Goal: Transaction & Acquisition: Purchase product/service

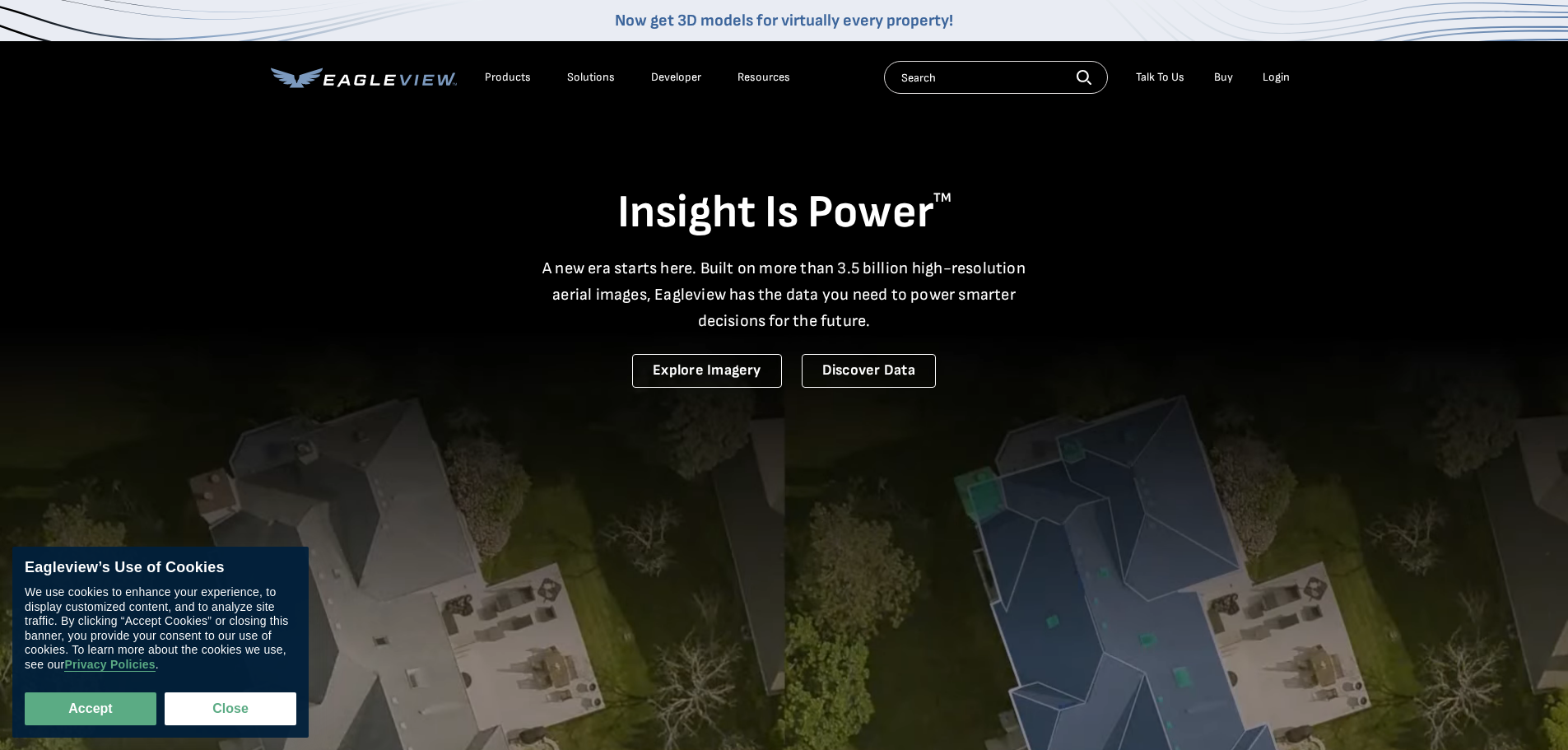
click at [1271, 78] on div "Login" at bounding box center [1276, 77] width 27 height 15
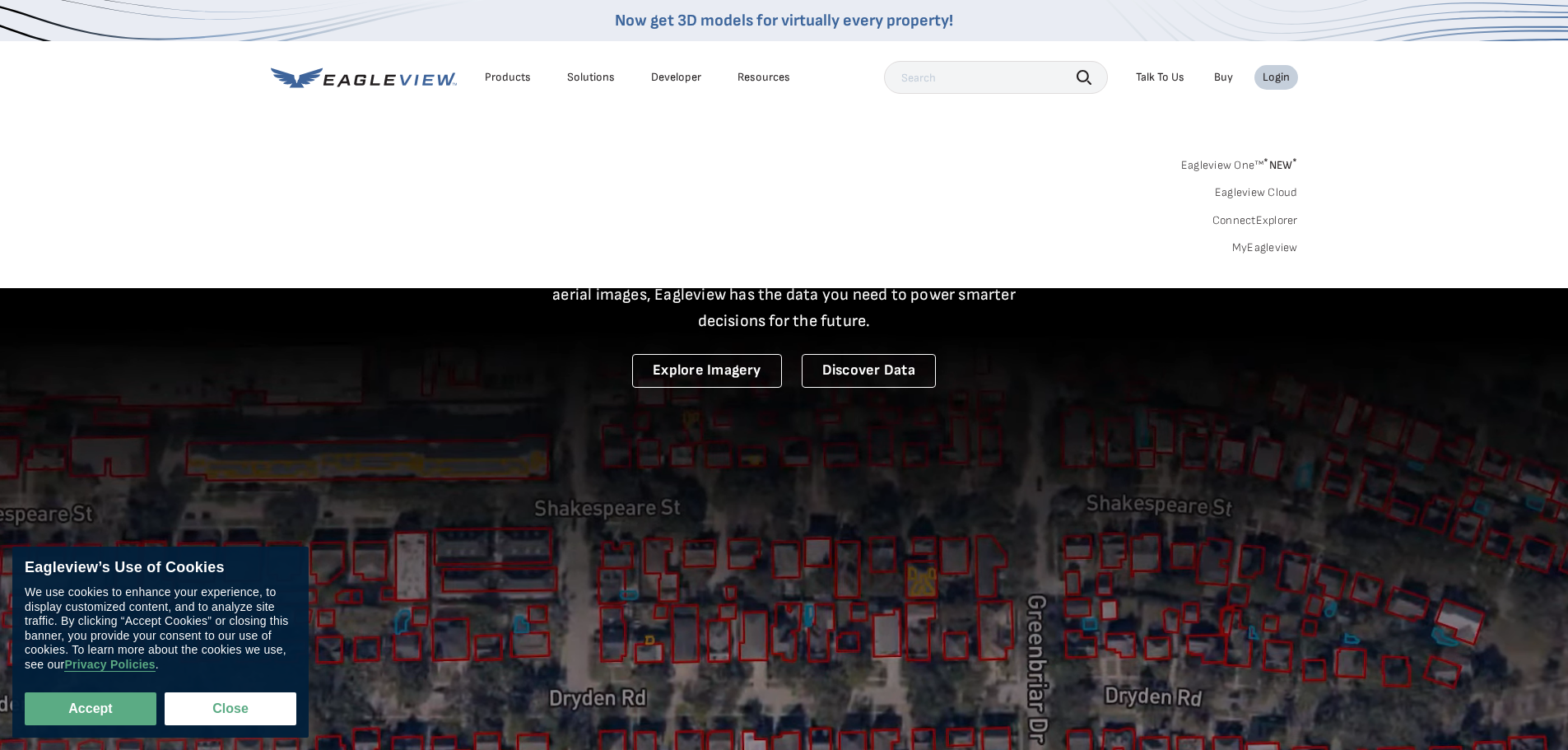
click at [1259, 244] on link "MyEagleview" at bounding box center [1265, 247] width 66 height 15
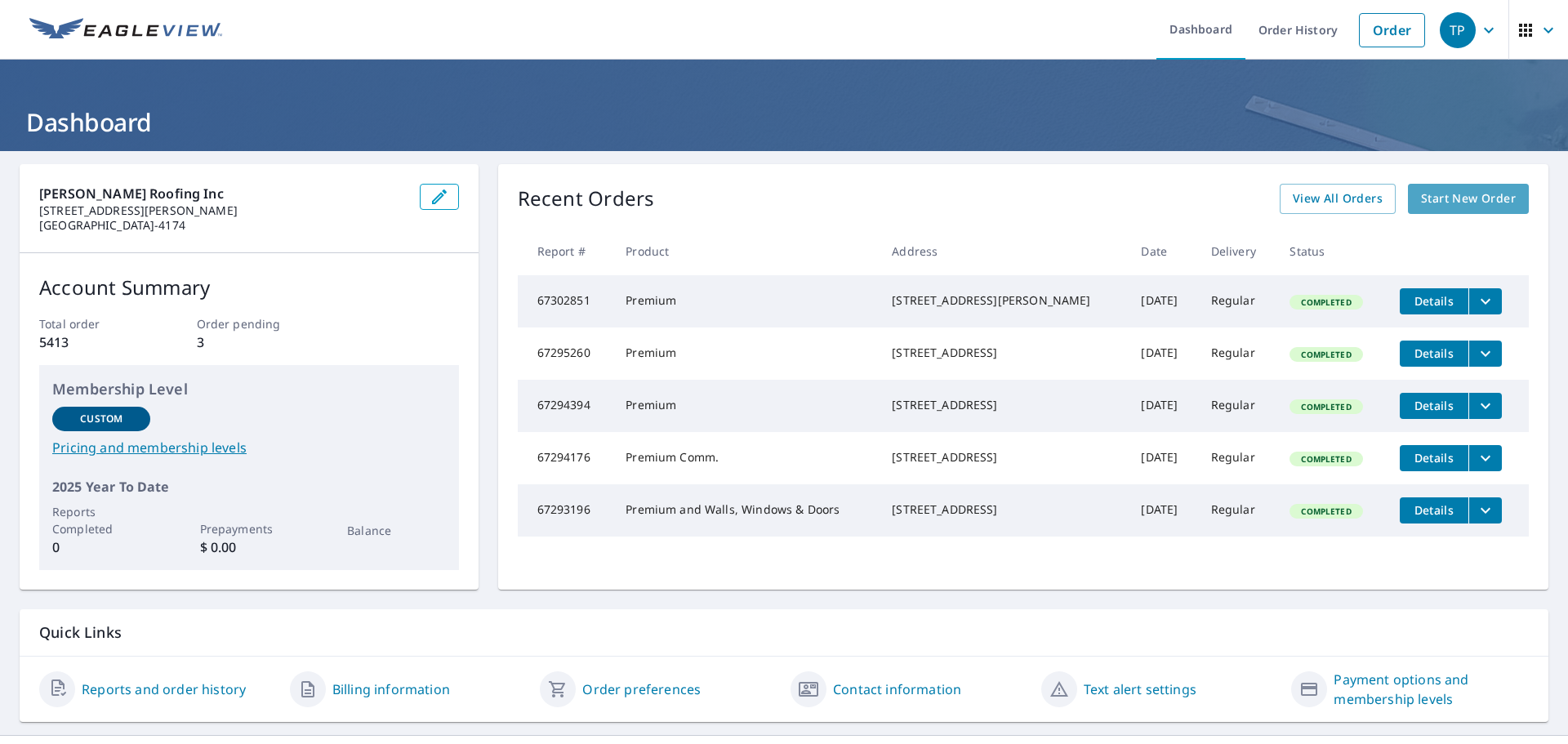
click at [1463, 206] on span "Start New Order" at bounding box center [1468, 198] width 95 height 20
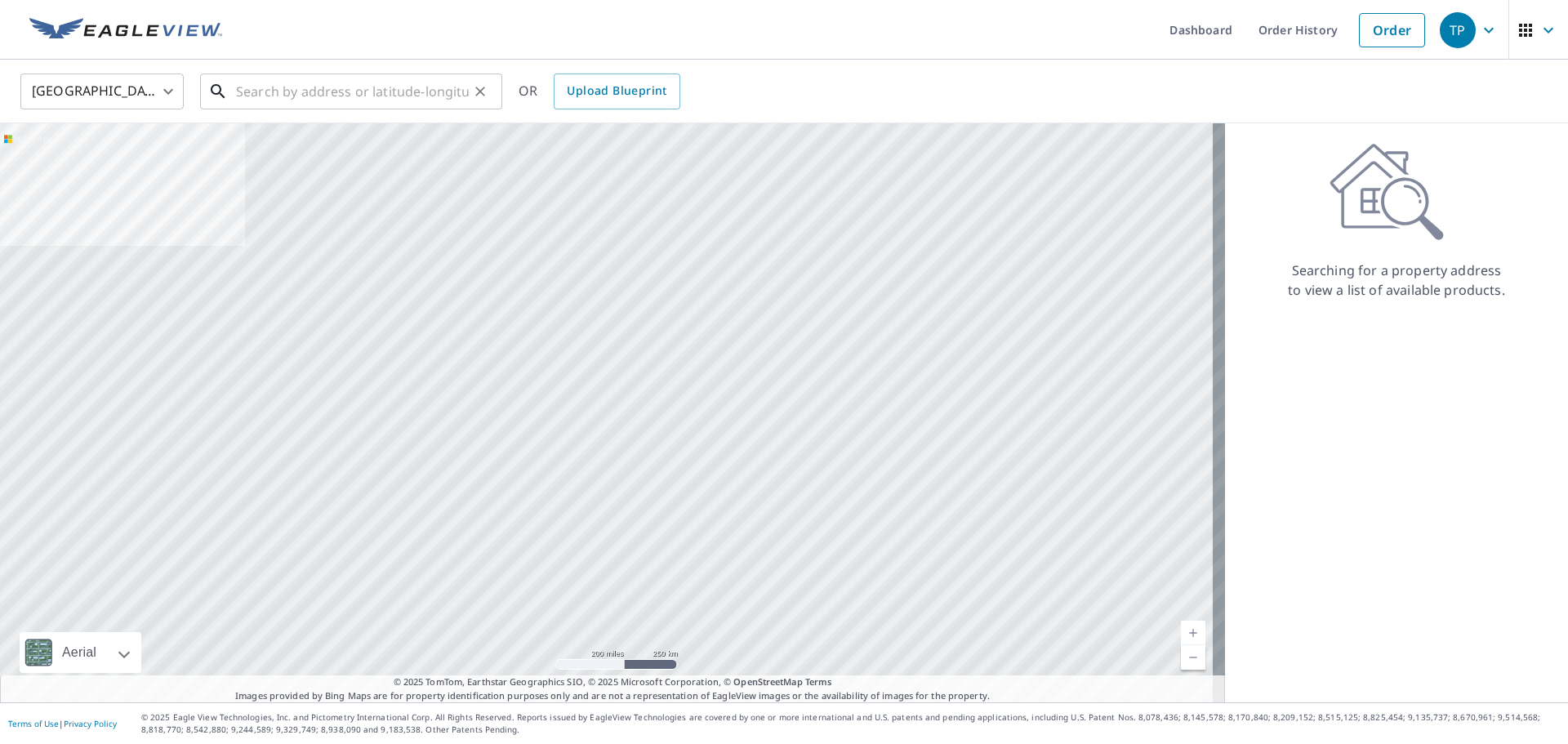
click at [371, 89] on input "text" at bounding box center [352, 91] width 233 height 46
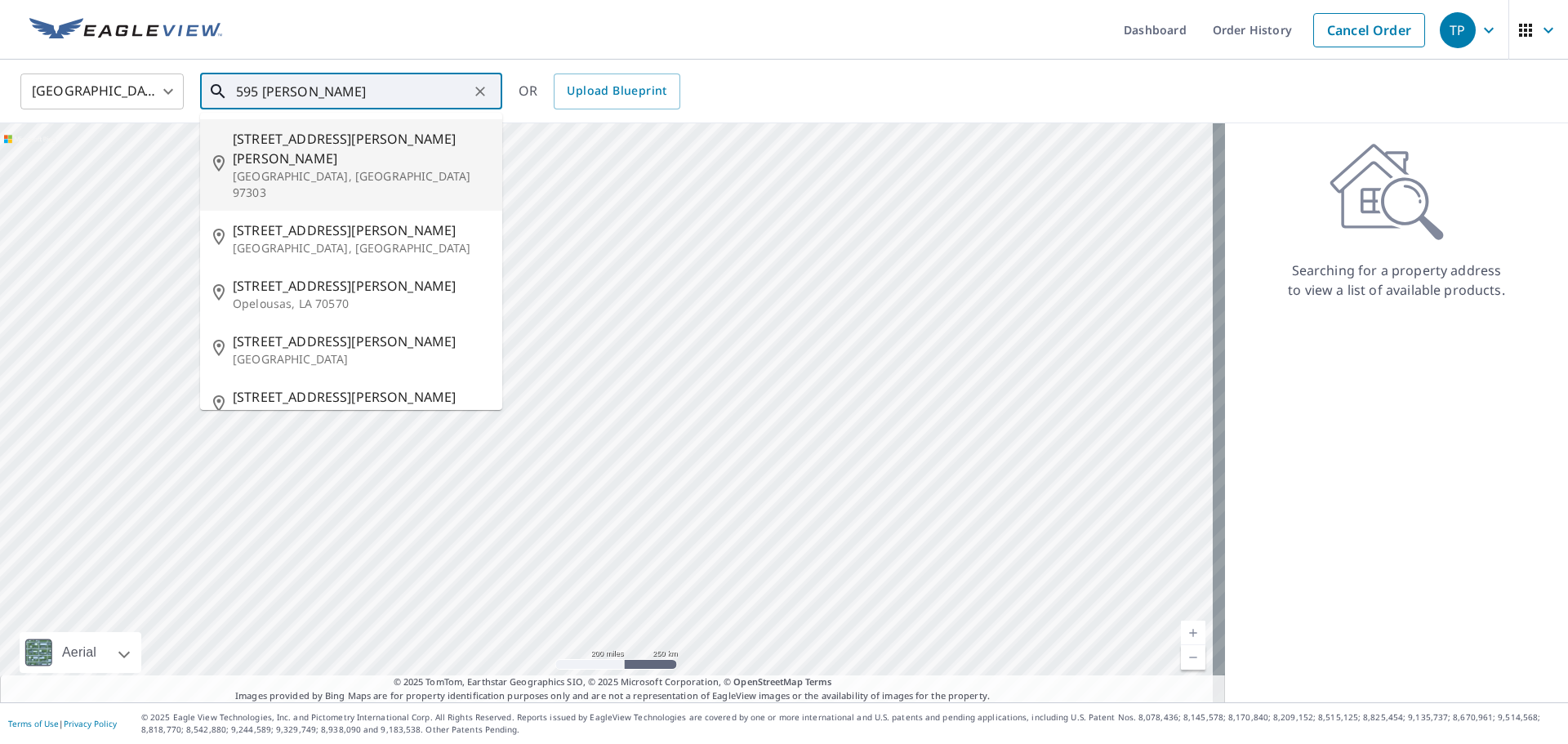
click at [352, 168] on p "Salem, OR 97303" at bounding box center [361, 185] width 257 height 33
type input "595 Bever Dr NE Salem, OR 97303"
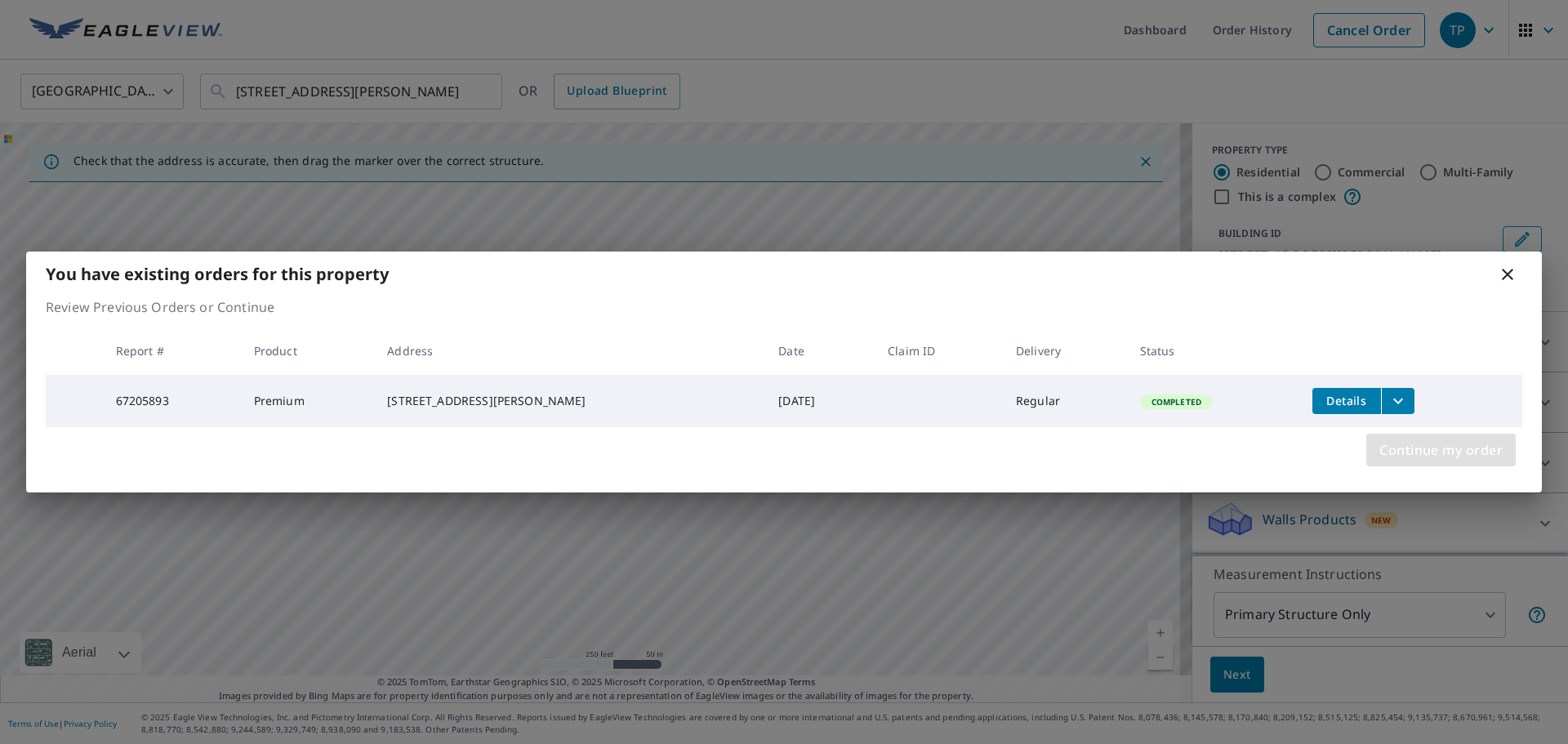
click at [1409, 456] on span "Continue my order" at bounding box center [1440, 450] width 123 height 23
